Goal: Task Accomplishment & Management: Manage account settings

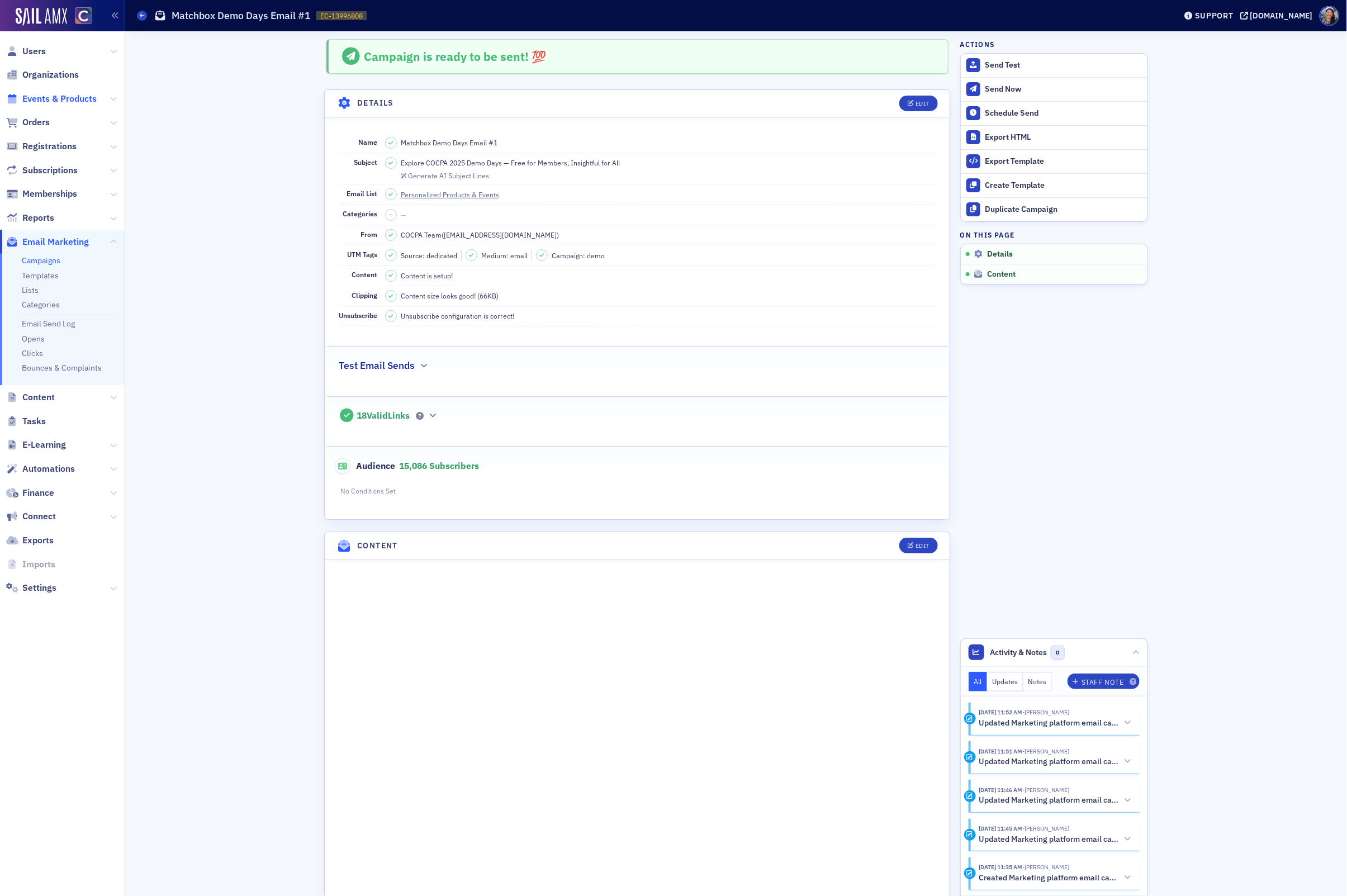
click at [47, 99] on span "Events & Products" at bounding box center [59, 98] width 74 height 12
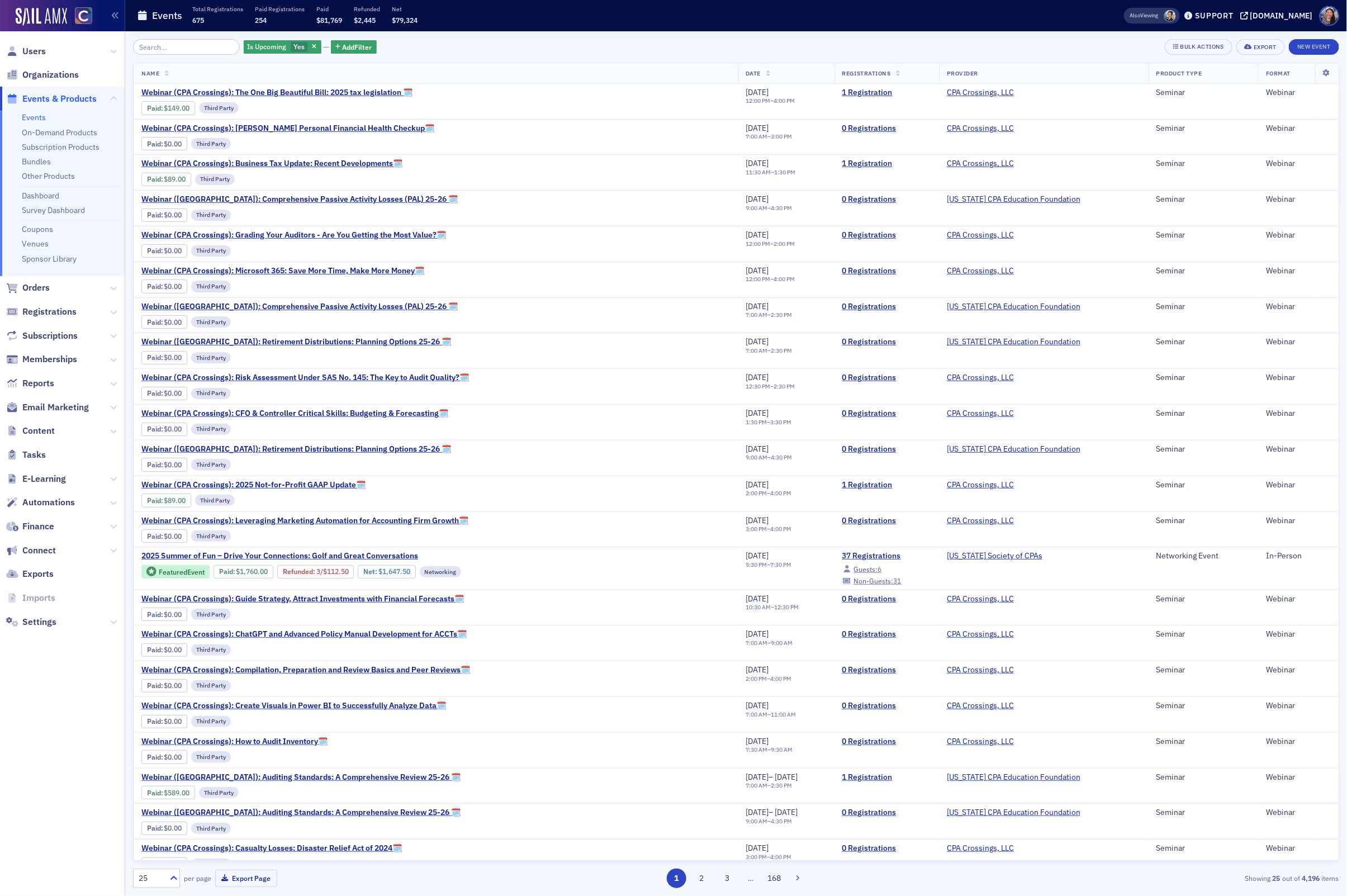
click at [160, 52] on input "search" at bounding box center [186, 47] width 107 height 16
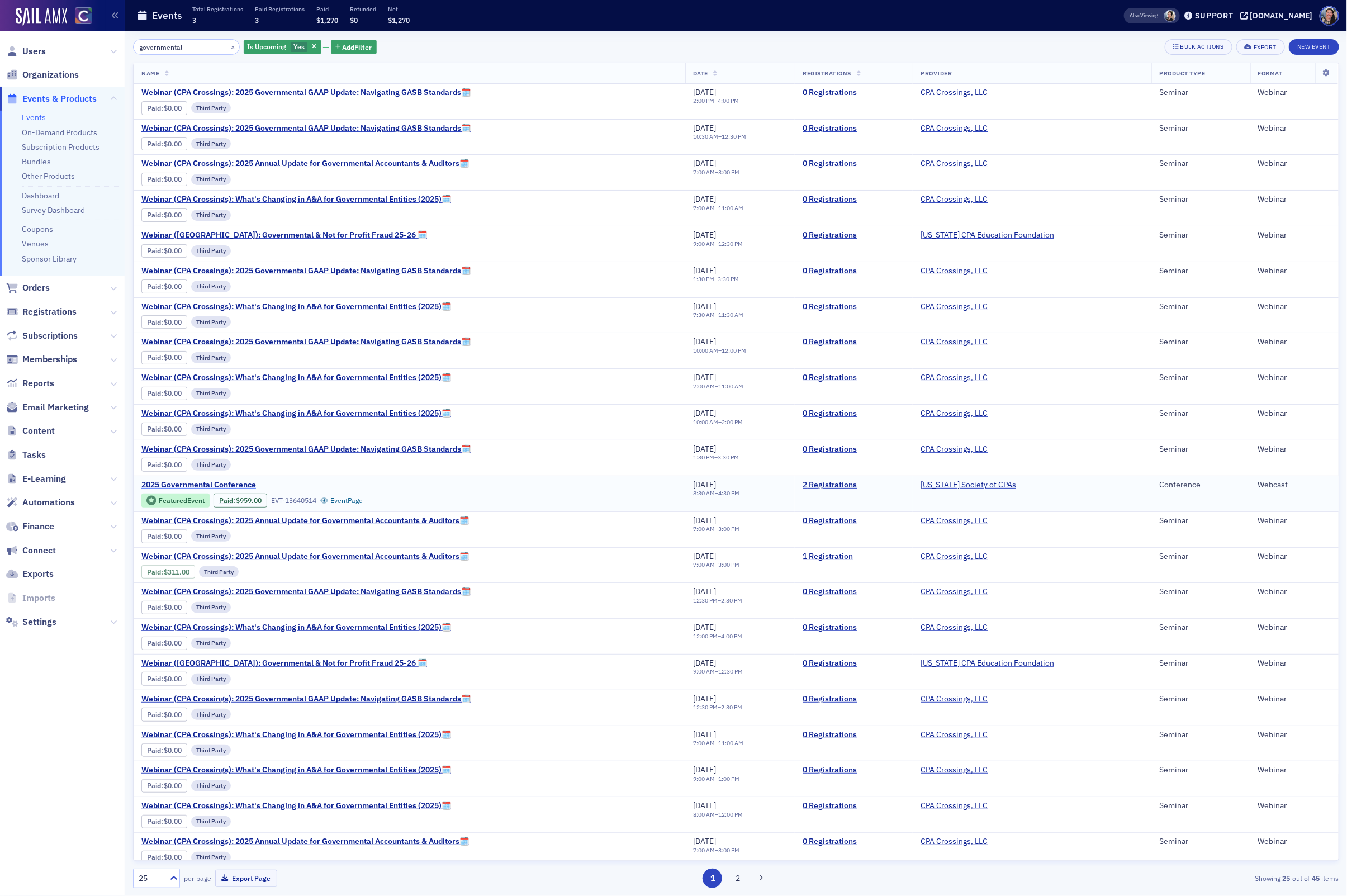
type input "governmental"
click at [237, 490] on span "2025 Governmental Conference" at bounding box center [235, 485] width 188 height 10
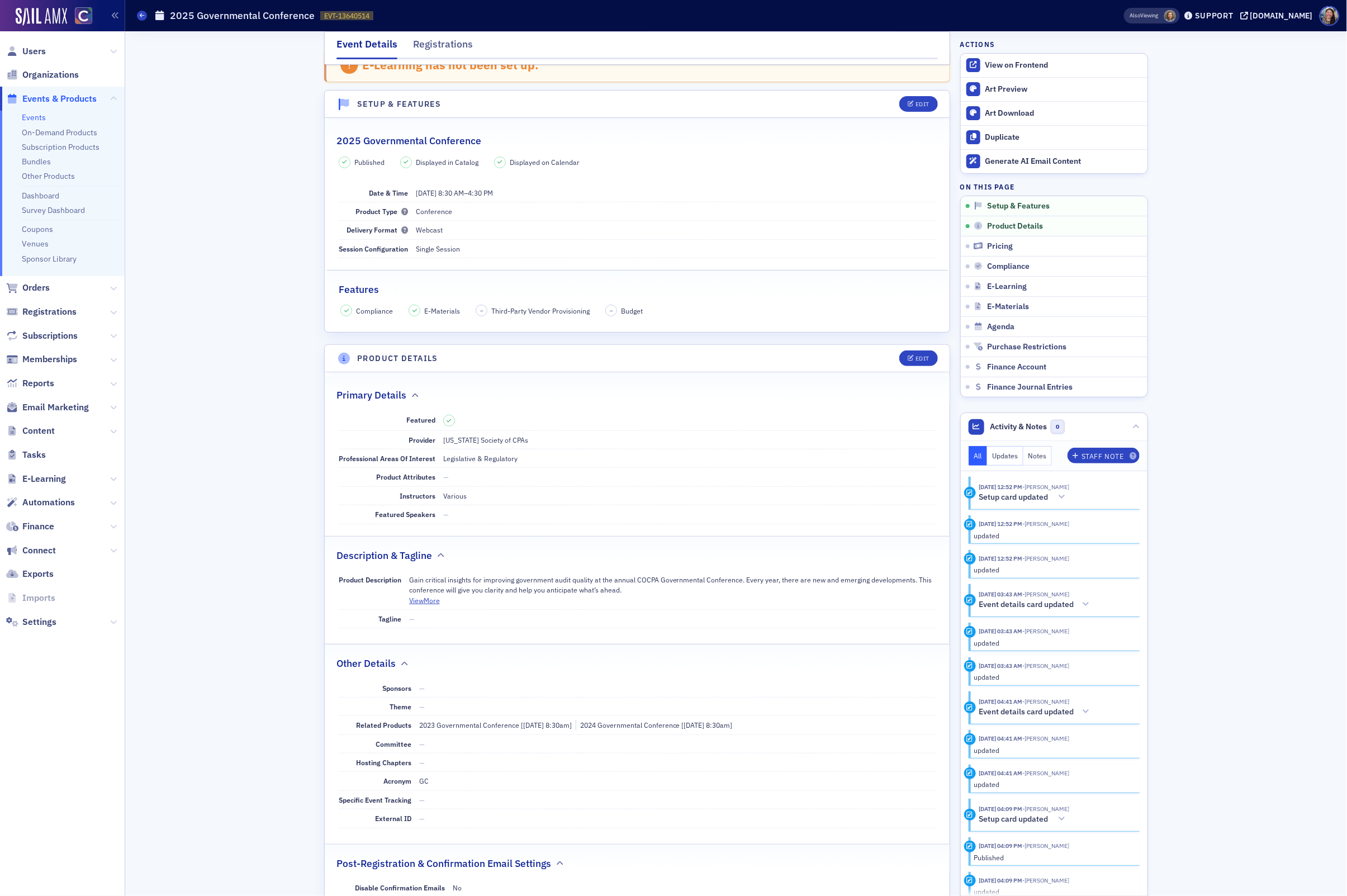
scroll to position [22, 0]
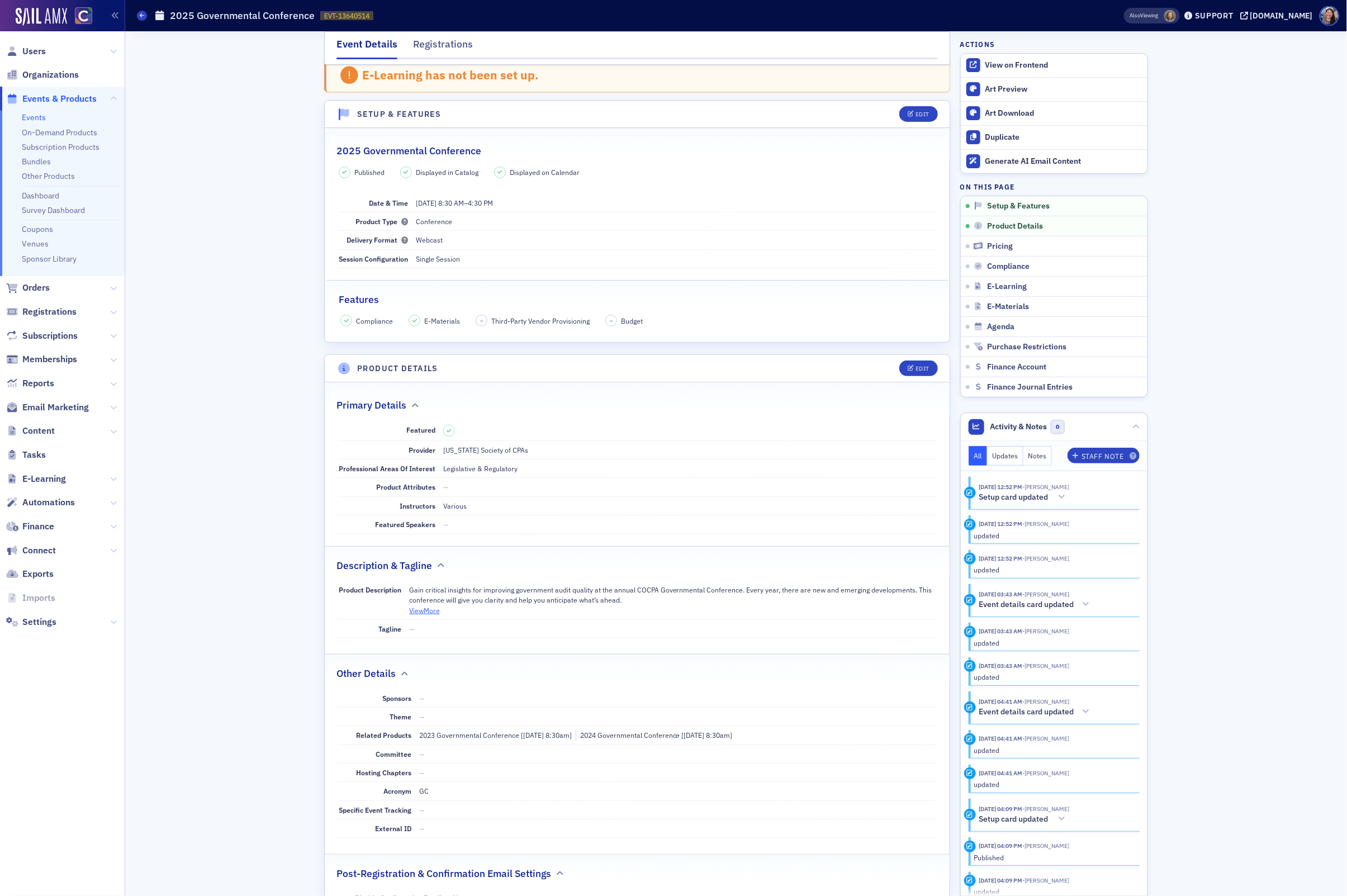
click at [433, 615] on button "View More" at bounding box center [424, 610] width 31 height 10
click at [424, 614] on button "View Less" at bounding box center [423, 610] width 28 height 10
click at [929, 368] on div "Edit" at bounding box center [923, 368] width 14 height 6
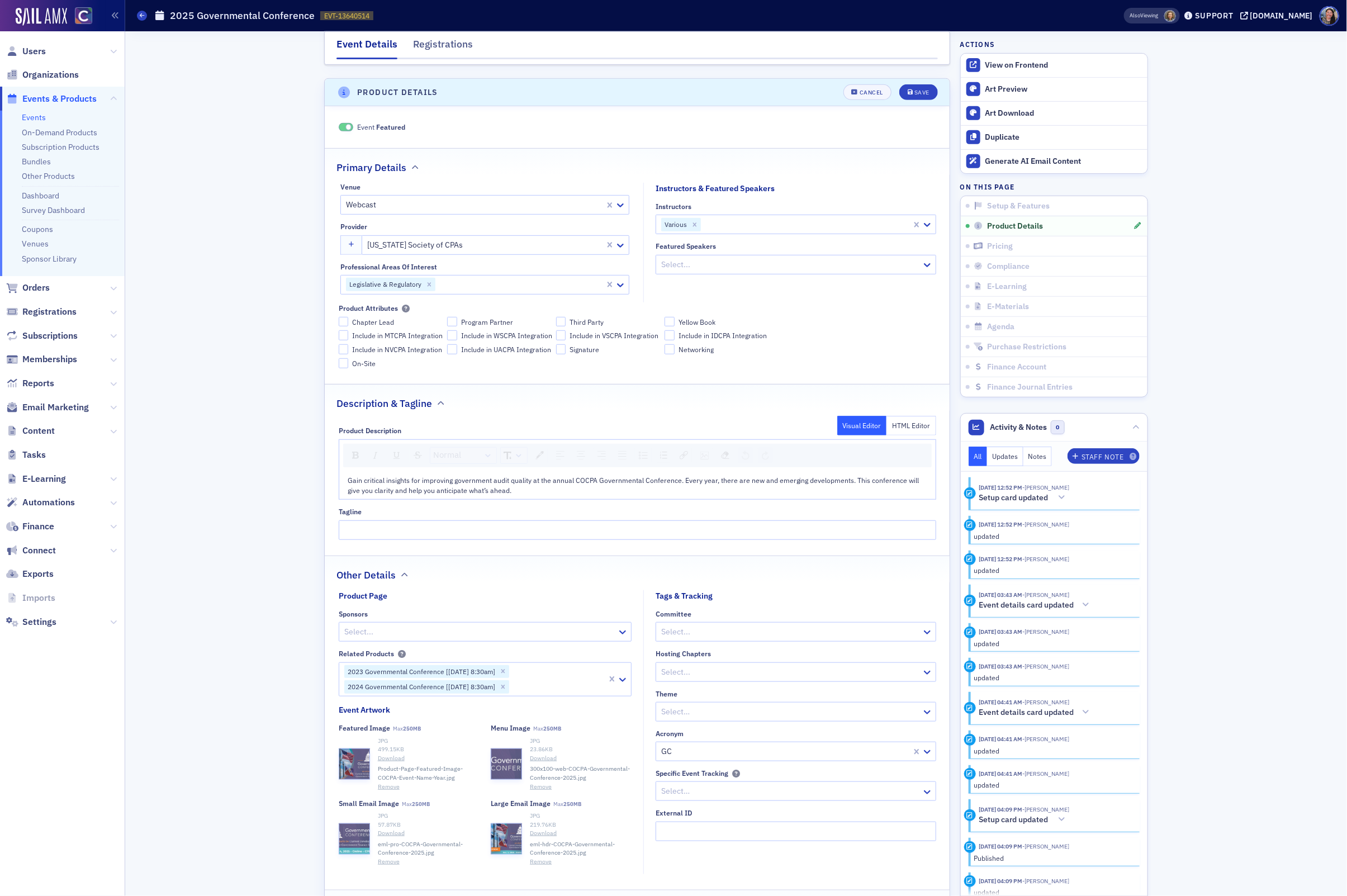
scroll to position [315, 0]
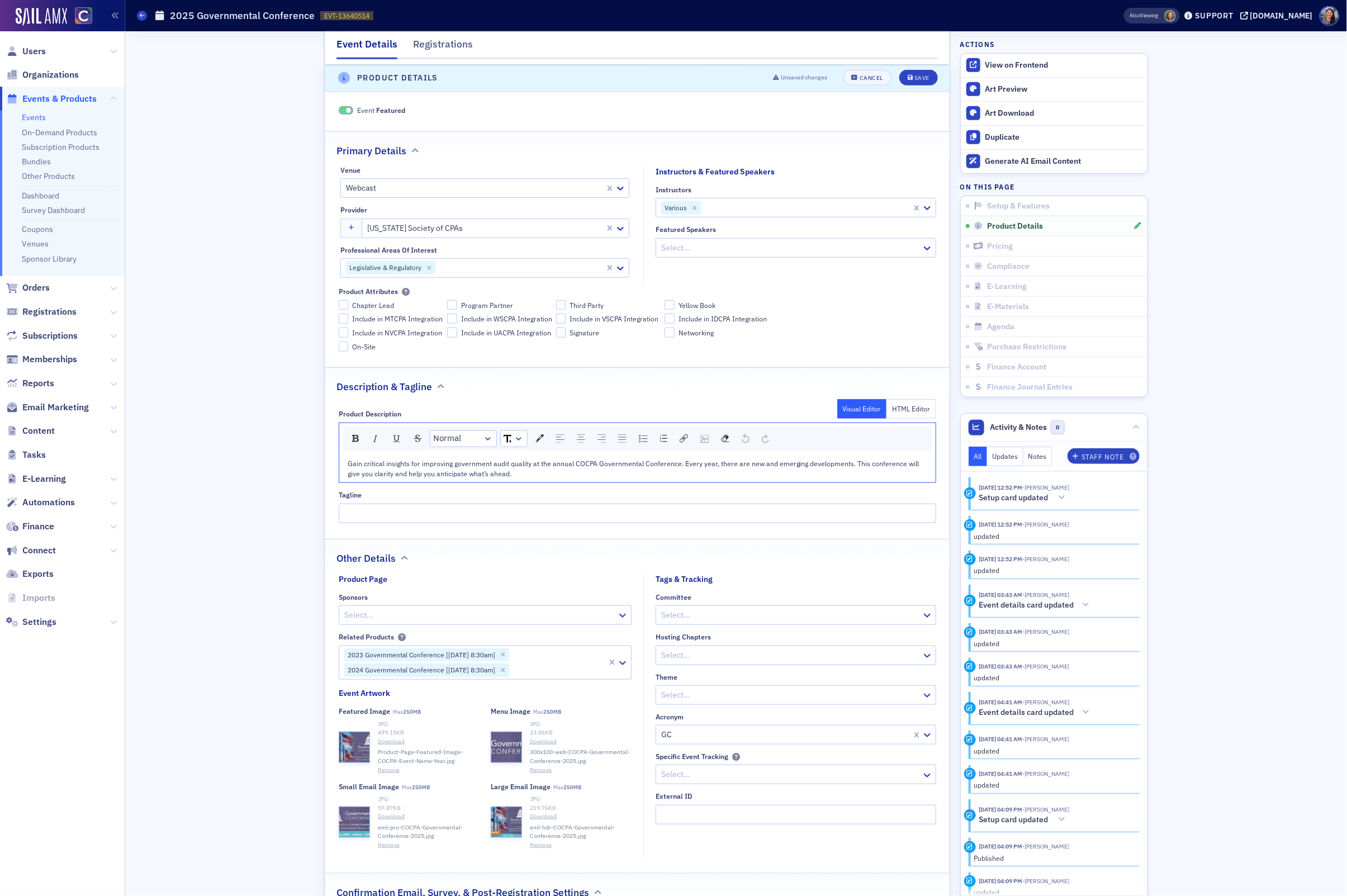
click at [519, 478] on div "Gain critical insights for improving government audit quality at the annual COC…" at bounding box center [638, 468] width 580 height 21
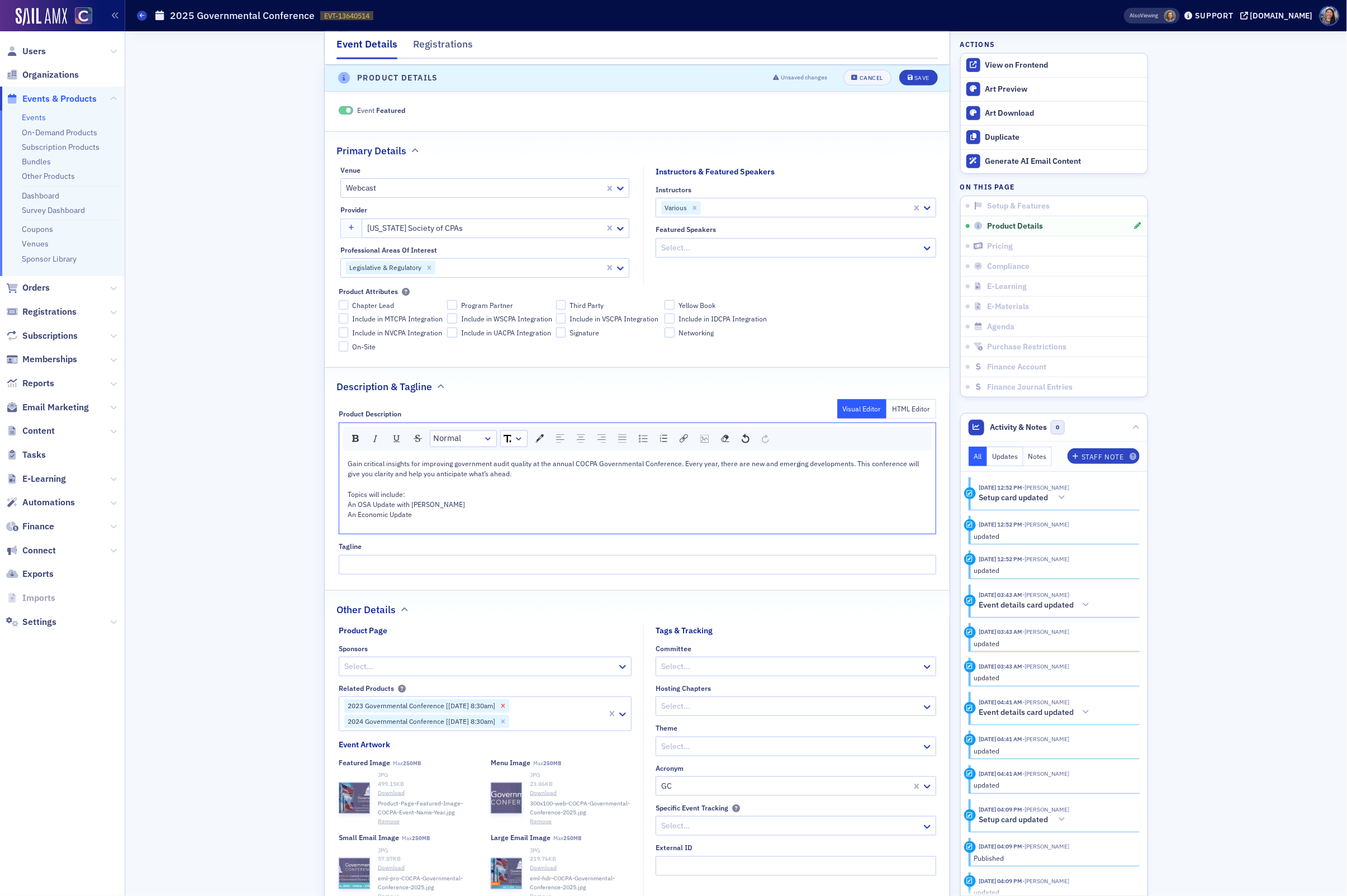
click at [507, 709] on icon "Remove 2023 Governmental Conference [10/26/2023 8:30am]" at bounding box center [503, 705] width 8 height 8
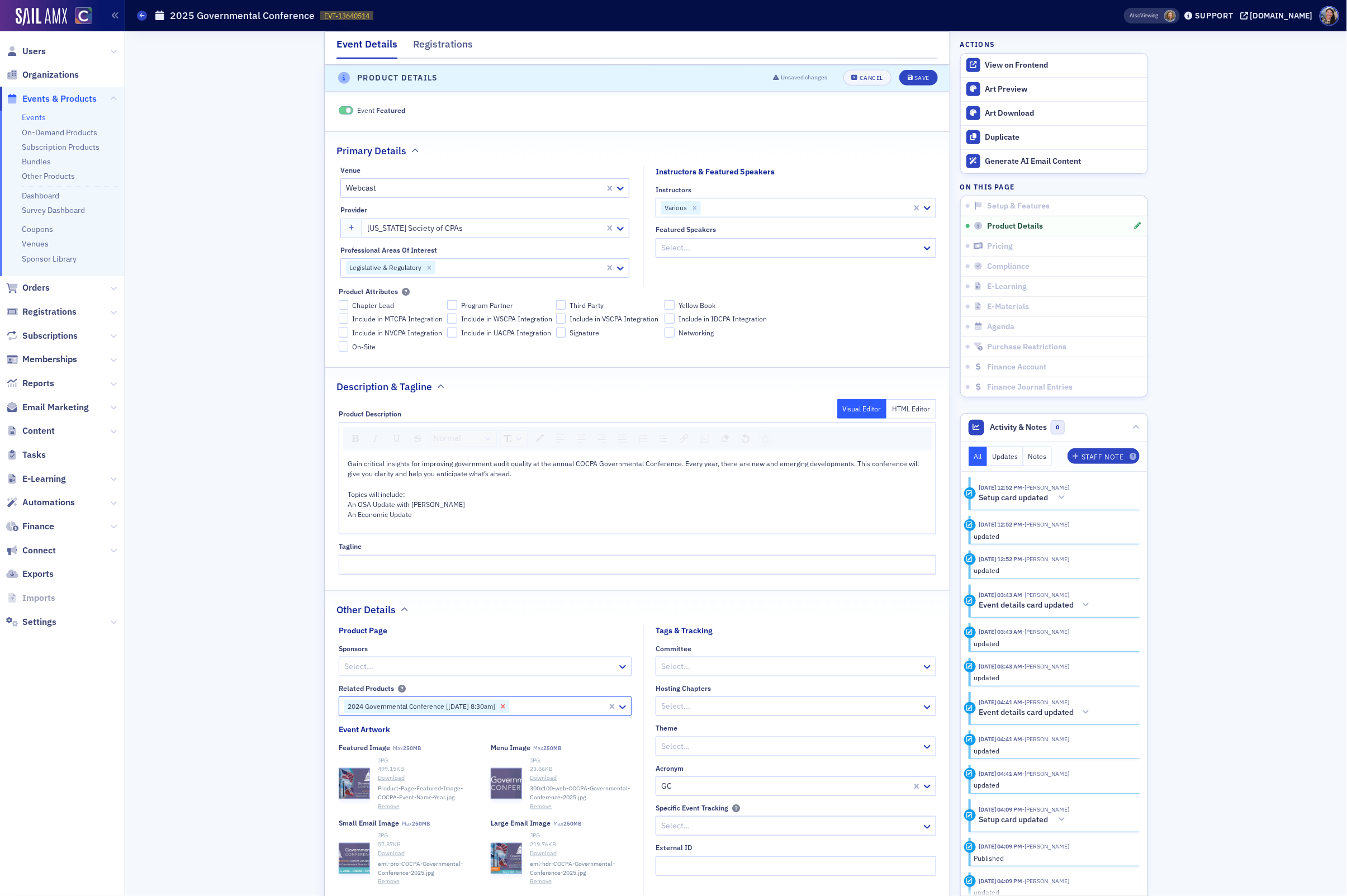
click at [507, 708] on icon "Remove 2024 Governmental Conference [10/31/2024 8:30am]" at bounding box center [503, 706] width 8 height 8
click at [345, 520] on div "Gain critical insights for improving government audit quality at the annual COC…" at bounding box center [638, 494] width 596 height 80
drag, startPoint x: 359, startPoint y: 509, endPoint x: 297, endPoint y: 502, distance: 62.4
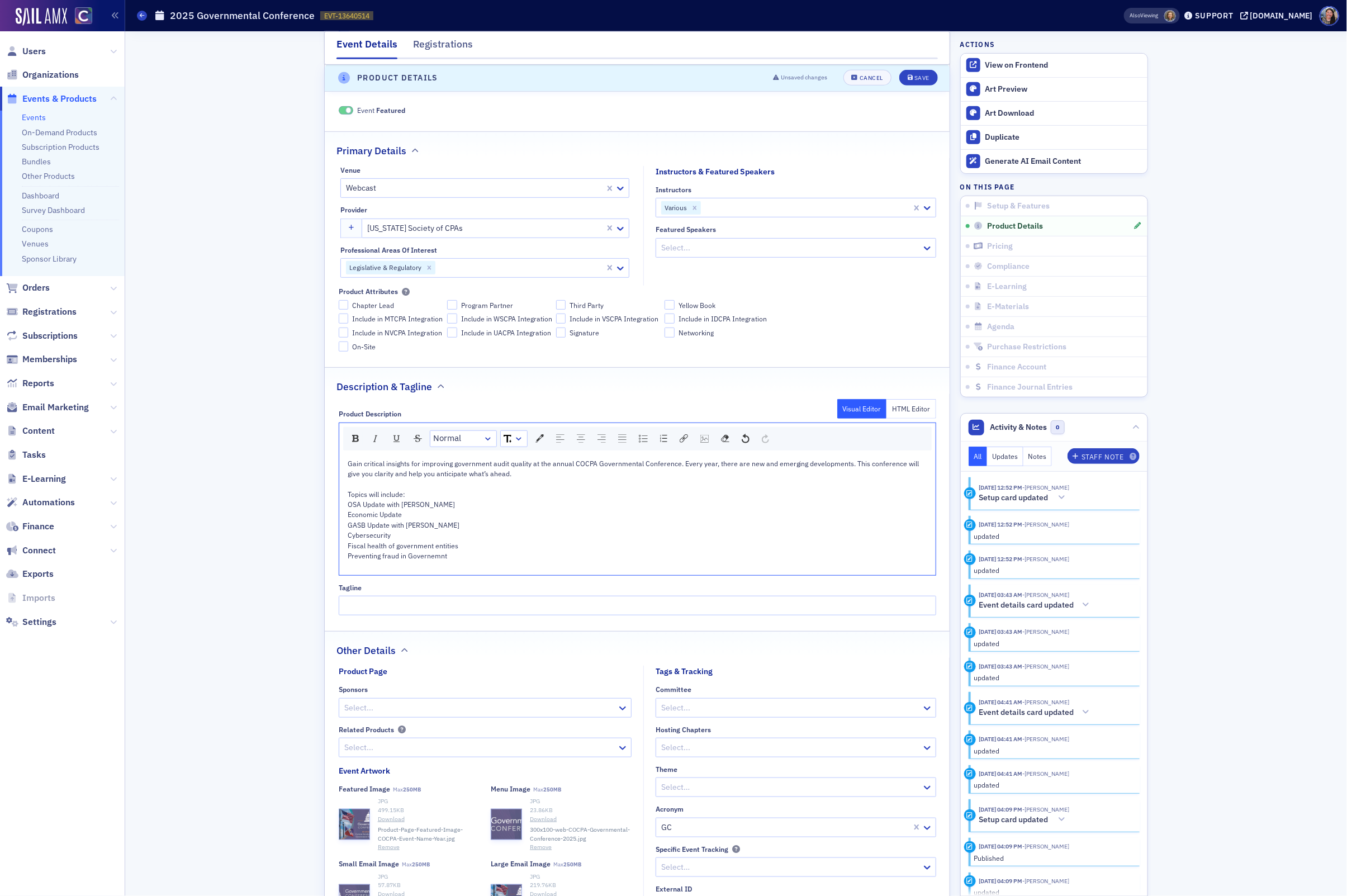
click at [429, 557] on span "Preventing fraud in Governemnt" at bounding box center [398, 555] width 100 height 9
click at [429, 555] on span "Preventing fraud in Governemnt" at bounding box center [398, 555] width 100 height 9
click at [412, 570] on div "rdw-editor" at bounding box center [638, 565] width 580 height 10
click at [601, 548] on div "Fiscal health of government entities" at bounding box center [638, 545] width 580 height 10
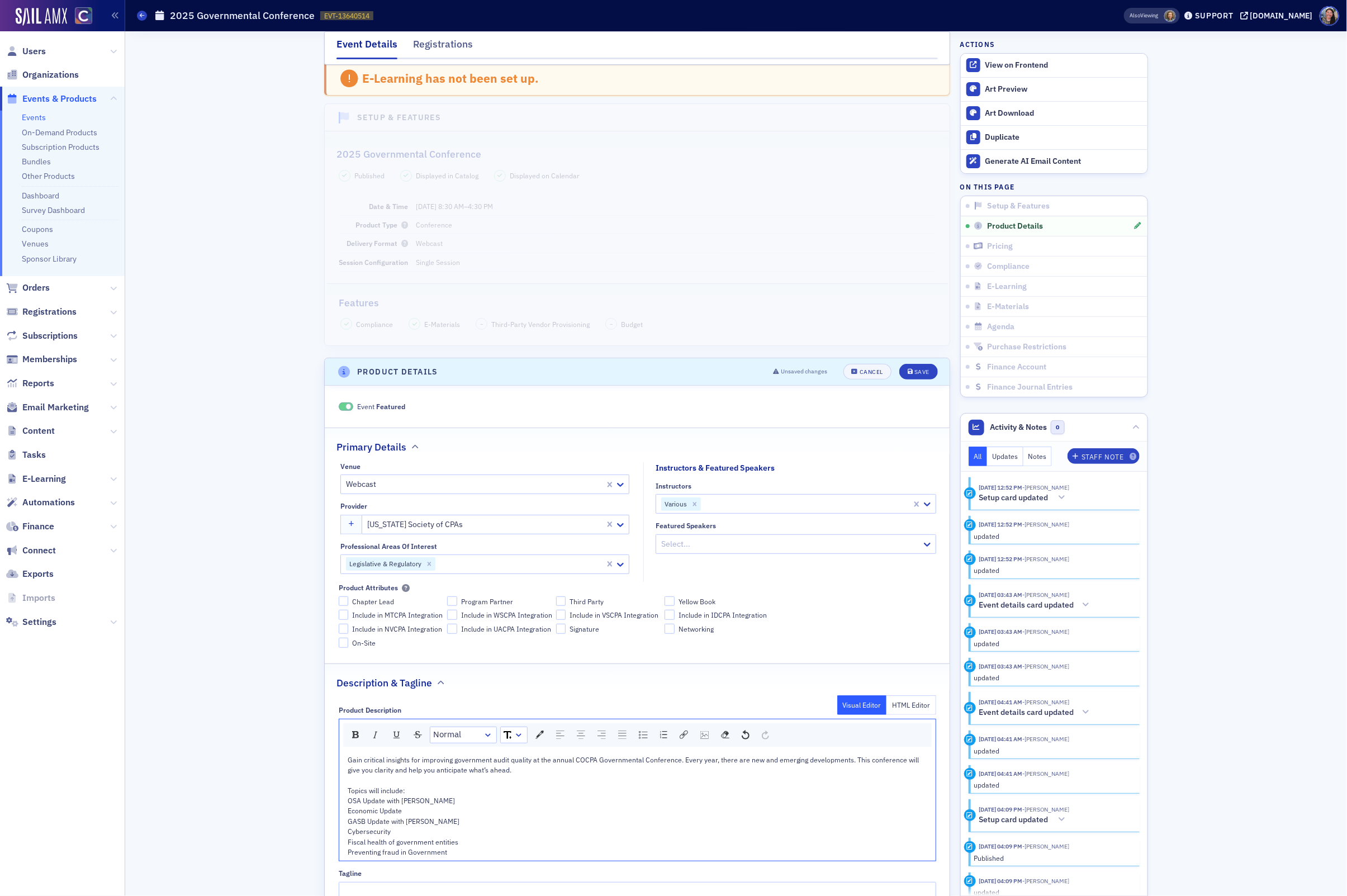
scroll to position [22, 0]
